Goal: Transaction & Acquisition: Book appointment/travel/reservation

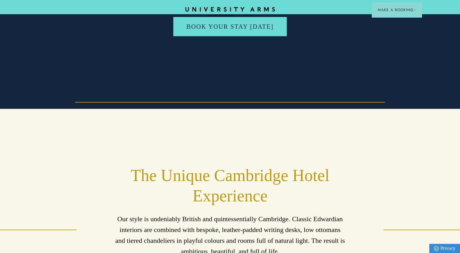
scroll to position [0, 5]
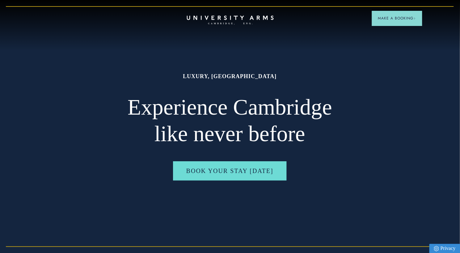
click at [217, 19] on icon at bounding box center [229, 17] width 87 height 4
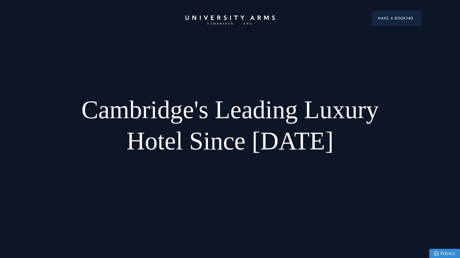
click at [390, 21] on button "Make a Booking" at bounding box center [396, 18] width 50 height 15
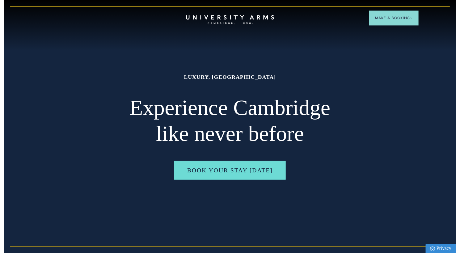
scroll to position [0, 5]
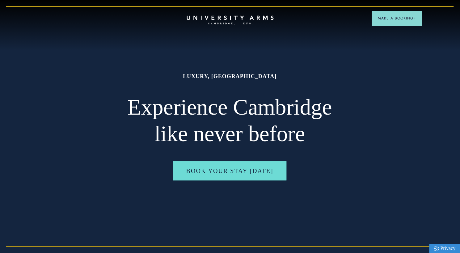
click at [224, 20] on icon "CAMBRIDGE’S LEADING LUXURY HOTEL SINCE [DATE]" at bounding box center [229, 19] width 87 height 9
